Goal: Task Accomplishment & Management: Manage account settings

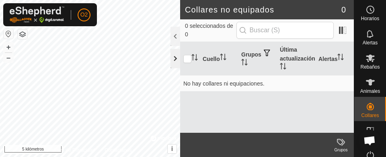
click at [177, 62] on div at bounding box center [176, 58] width 10 height 19
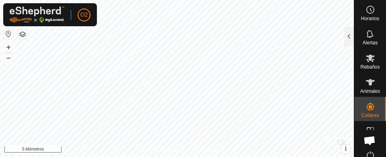
click at [6, 31] on button "button" at bounding box center [9, 34] width 10 height 10
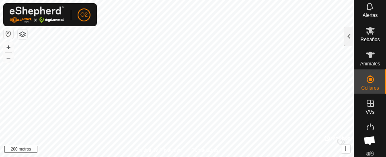
click at [378, 58] on div "Animales" at bounding box center [371, 57] width 32 height 24
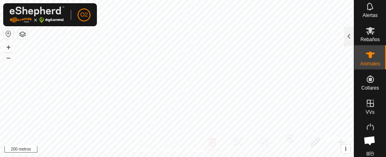
click at [366, 100] on icon at bounding box center [371, 103] width 10 height 10
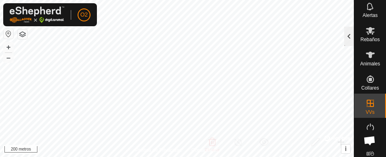
click at [353, 36] on div at bounding box center [350, 36] width 10 height 19
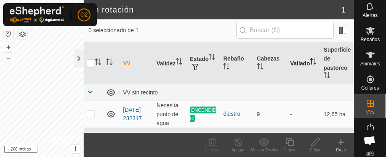
click at [291, 80] on th "Vallado" at bounding box center [303, 63] width 33 height 42
click at [89, 118] on td at bounding box center [93, 113] width 19 height 27
checkbox input "true"
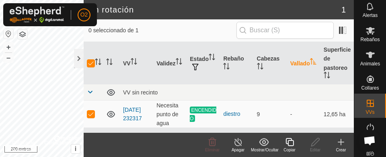
click at [290, 144] on icon at bounding box center [290, 142] width 10 height 10
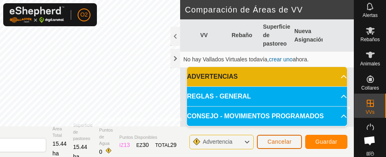
click at [283, 145] on button "Cancelar" at bounding box center [279, 141] width 45 height 14
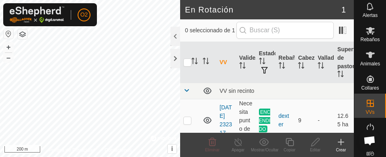
scroll to position [18, 0]
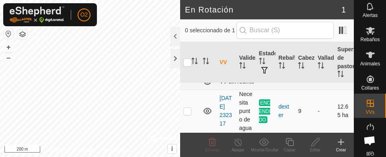
click at [187, 108] on p-checkbox at bounding box center [188, 110] width 8 height 6
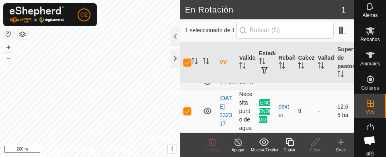
checkbox input "true"
click at [293, 147] on div "Copiar" at bounding box center [290, 150] width 26 height 6
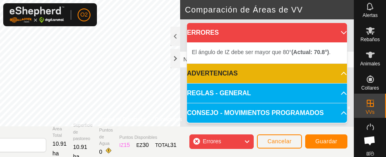
click at [334, 33] on p-accordion-header "ERRORES" at bounding box center [267, 32] width 160 height 19
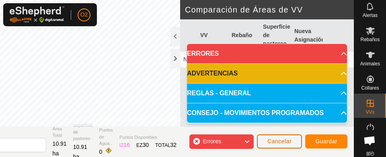
click at [286, 141] on span "Cancelar" at bounding box center [280, 141] width 24 height 6
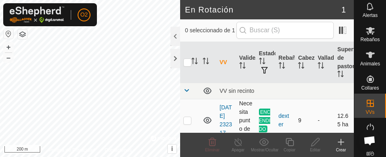
click at [189, 123] on p-checkbox at bounding box center [188, 120] width 8 height 6
checkbox input "true"
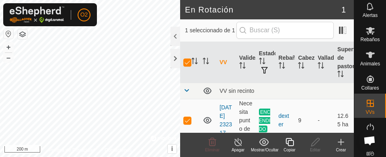
click at [289, 141] on icon at bounding box center [290, 142] width 10 height 10
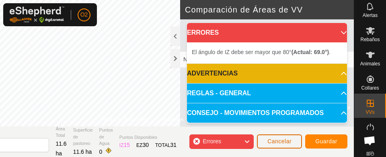
click at [290, 142] on span "Cancelar" at bounding box center [280, 141] width 24 height 6
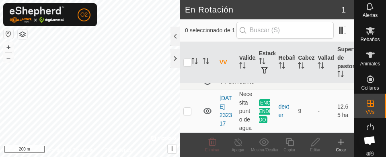
scroll to position [18, 0]
click at [205, 73] on th at bounding box center [208, 62] width 17 height 41
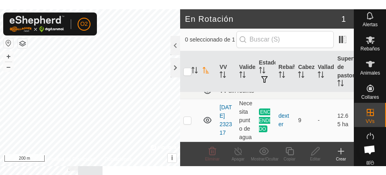
scroll to position [0, 0]
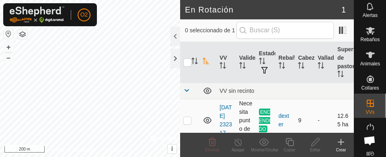
click at [188, 128] on td at bounding box center [189, 120] width 19 height 43
checkbox input "true"
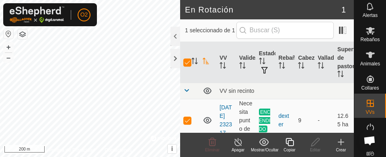
click at [292, 138] on icon at bounding box center [290, 142] width 10 height 10
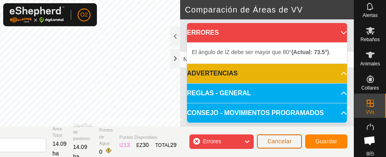
click at [275, 141] on span "Cancelar" at bounding box center [280, 141] width 24 height 6
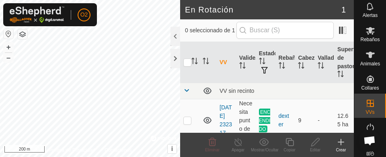
click at [340, 146] on icon at bounding box center [342, 142] width 10 height 10
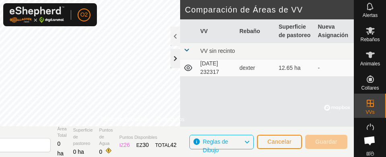
click at [172, 64] on div at bounding box center [176, 58] width 10 height 19
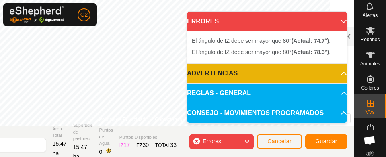
click at [341, 22] on icon at bounding box center [344, 21] width 6 height 3
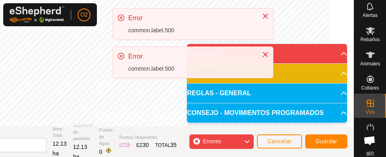
click at [142, 42] on div "Error common.label.500 Error common.label.500" at bounding box center [193, 46] width 161 height 76
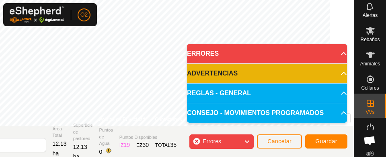
click at [341, 52] on icon at bounding box center [344, 53] width 6 height 6
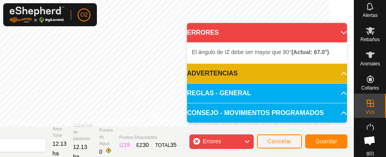
click at [341, 32] on icon at bounding box center [344, 32] width 6 height 6
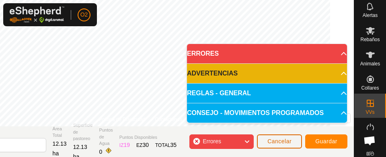
click at [288, 140] on span "Cancelar" at bounding box center [280, 141] width 24 height 6
click at [283, 144] on span "Cancelar" at bounding box center [280, 141] width 24 height 6
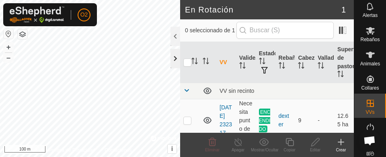
click at [178, 60] on div at bounding box center [176, 58] width 10 height 19
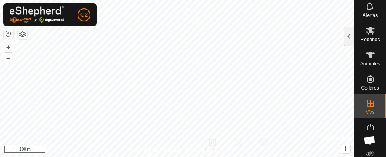
click at [368, 105] on icon at bounding box center [370, 102] width 7 height 7
click at [349, 37] on div at bounding box center [350, 36] width 10 height 19
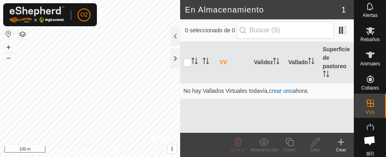
click at [341, 139] on icon at bounding box center [341, 142] width 0 height 6
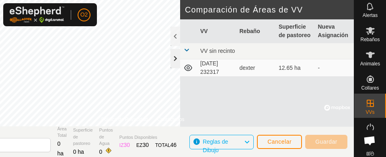
click at [172, 64] on div at bounding box center [176, 58] width 10 height 19
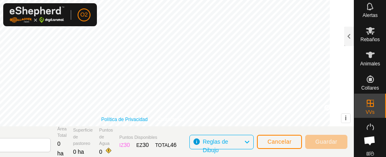
click at [148, 118] on link "Política de Privacidad" at bounding box center [124, 119] width 46 height 7
click at [148, 116] on link "Política de Privacidad" at bounding box center [124, 119] width 46 height 7
click at [284, 141] on span "Cancelar" at bounding box center [280, 141] width 24 height 6
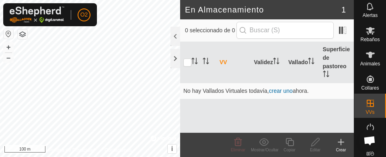
click at [345, 142] on icon at bounding box center [342, 142] width 10 height 10
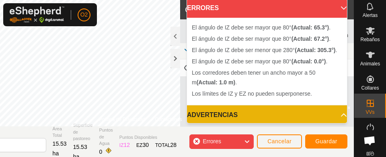
click at [341, 8] on icon at bounding box center [344, 8] width 6 height 6
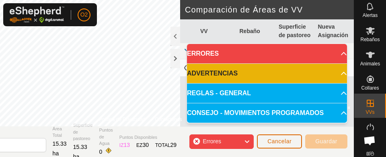
click at [284, 138] on button "Cancelar" at bounding box center [279, 141] width 45 height 14
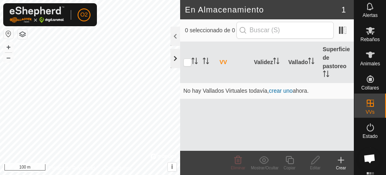
click at [171, 62] on div at bounding box center [176, 58] width 10 height 19
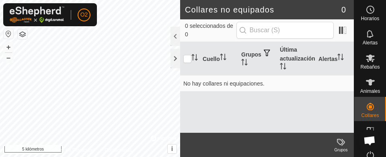
click at [363, 64] on font "Rebaños" at bounding box center [370, 67] width 19 height 6
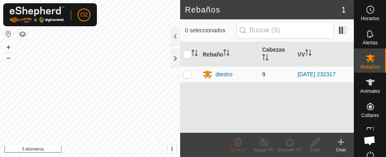
click at [189, 74] on p-checkbox at bounding box center [188, 74] width 8 height 6
checkbox input "true"
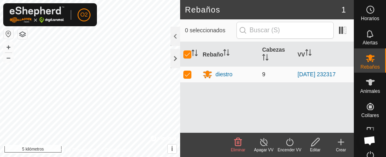
click at [187, 75] on p-checkbox at bounding box center [188, 74] width 8 height 6
checkbox input "false"
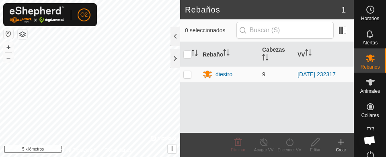
click at [302, 104] on div "Rebaño [PERSON_NAME] [PERSON_NAME] 9 [DATE] 232317" at bounding box center [267, 87] width 174 height 91
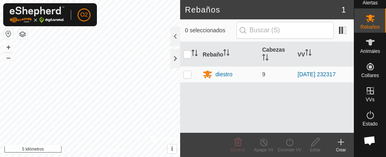
scroll to position [40, 0]
click at [367, 93] on icon at bounding box center [371, 90] width 10 height 10
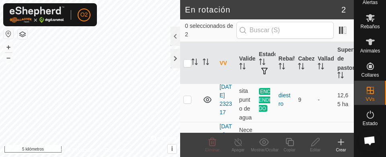
scroll to position [30, 0]
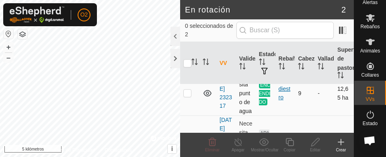
click at [287, 91] on font "diestro" at bounding box center [285, 92] width 12 height 15
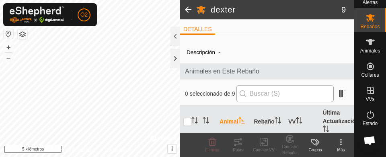
click at [287, 112] on th "VV" at bounding box center [302, 121] width 35 height 33
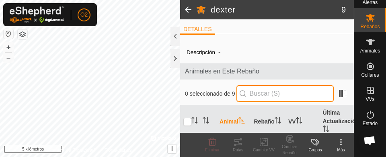
click at [288, 101] on input "text" at bounding box center [285, 93] width 97 height 17
click at [290, 97] on input "text" at bounding box center [285, 93] width 97 height 17
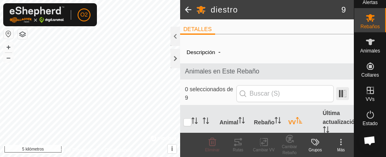
click at [341, 95] on span at bounding box center [343, 93] width 13 height 13
click at [188, 8] on span at bounding box center [188, 9] width 16 height 19
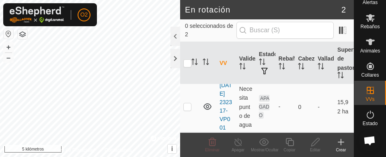
scroll to position [90, 0]
click at [188, 103] on p-checkbox at bounding box center [188, 106] width 8 height 6
checkbox input "true"
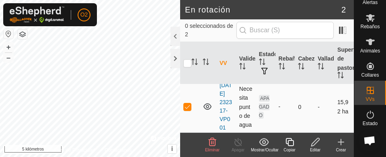
click at [278, 116] on td "-" at bounding box center [286, 106] width 20 height 51
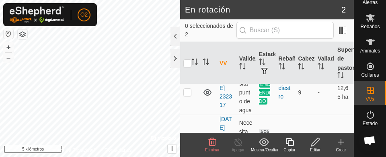
scroll to position [30, 0]
click at [187, 95] on p-checkbox at bounding box center [188, 92] width 8 height 6
checkbox input "true"
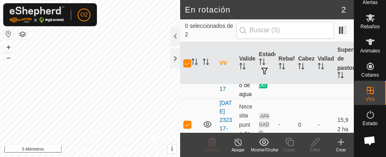
click at [289, 99] on td "diestro" at bounding box center [286, 76] width 20 height 45
